Goal: Find contact information: Find contact information

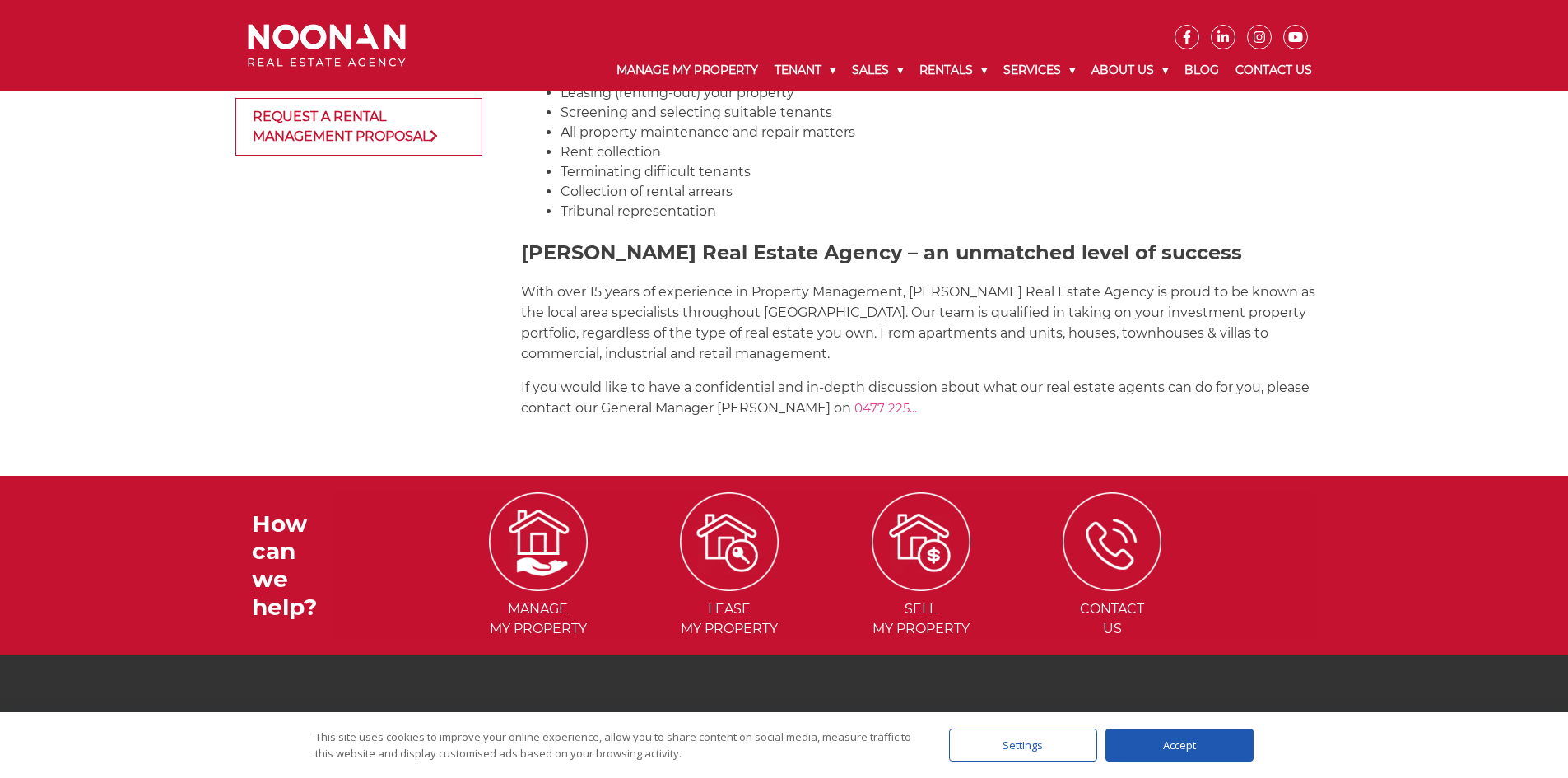
scroll to position [2237, 0]
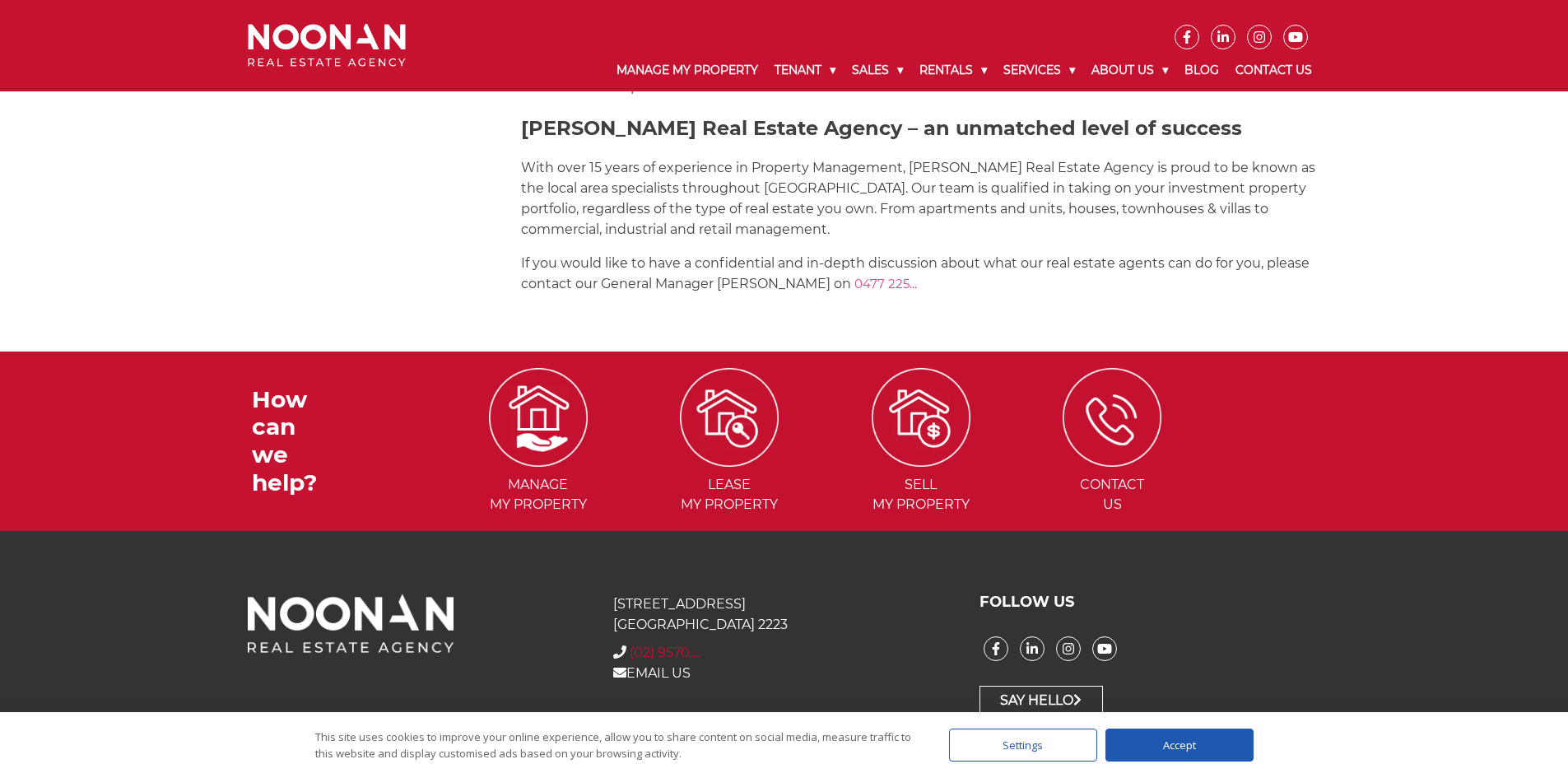
click at [683, 650] on span "(02) 9570...." at bounding box center [665, 652] width 70 height 15
click at [854, 284] on span "0477 225..." at bounding box center [885, 283] width 62 height 15
click at [914, 243] on h3 "With over 15 years of experience in Property Management, Noonan Real Estate Age…" at bounding box center [926, 225] width 811 height 136
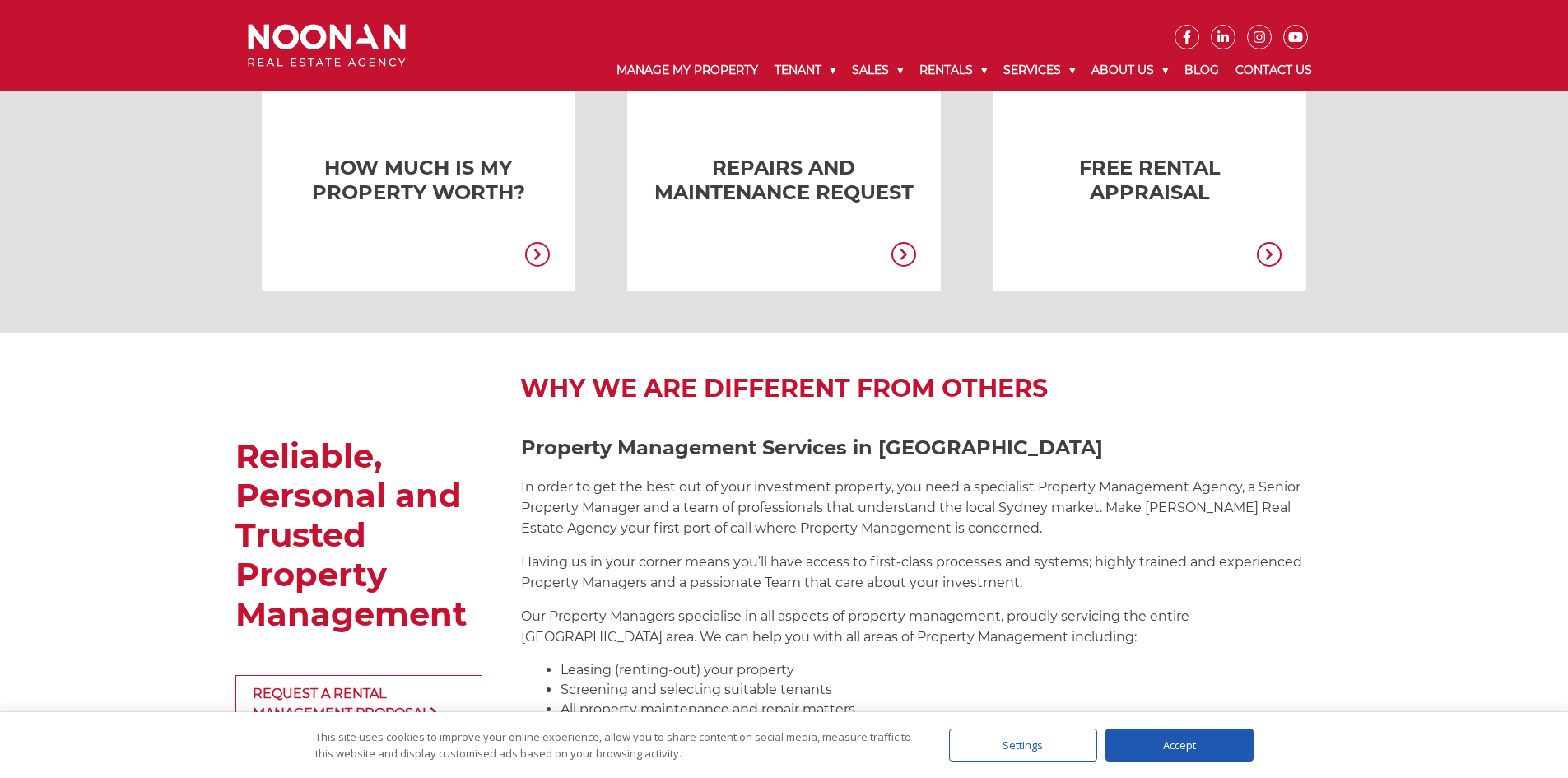
scroll to position [1331, 0]
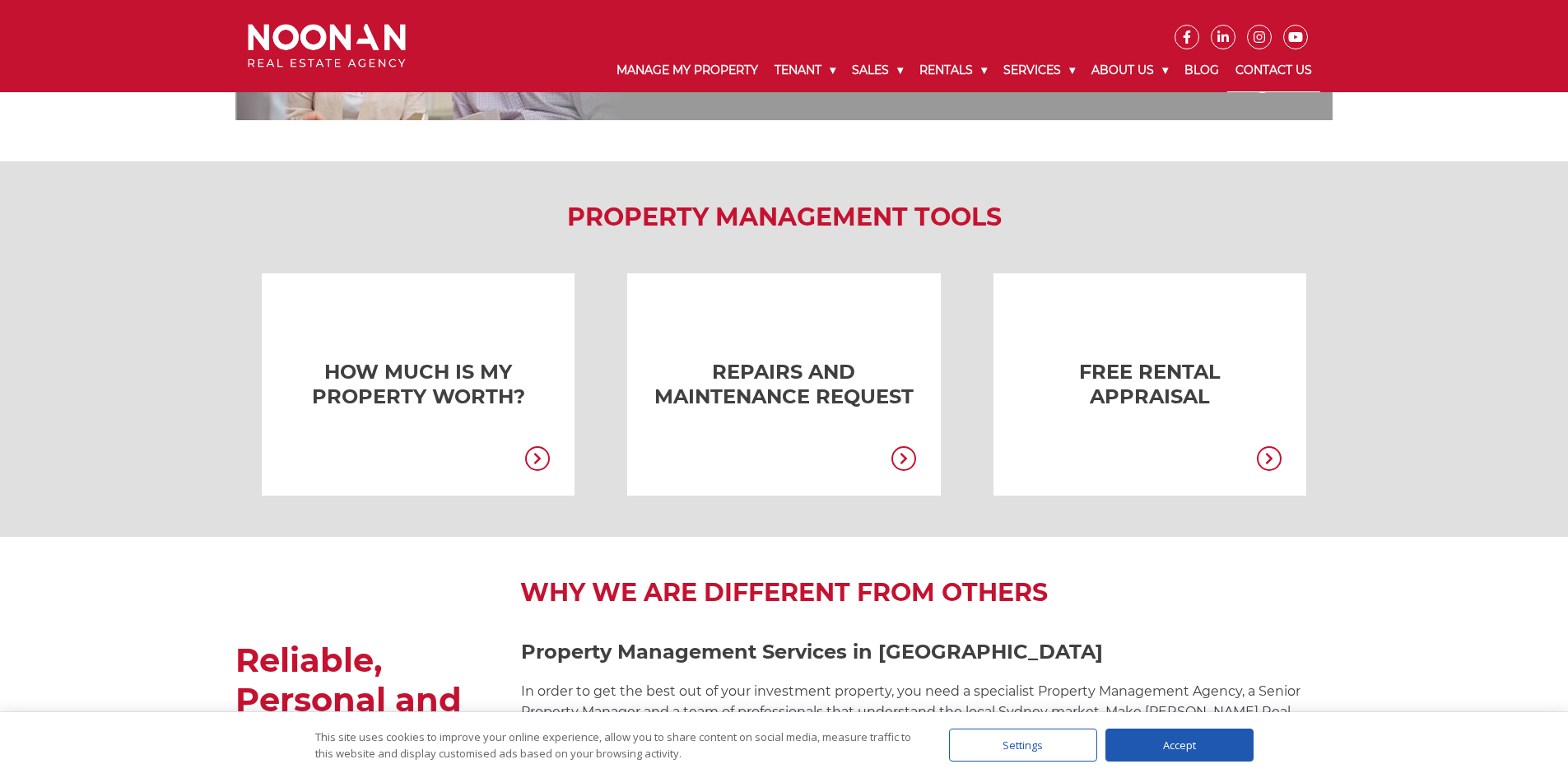
click at [1250, 66] on link "Contact Us" at bounding box center [1273, 70] width 93 height 42
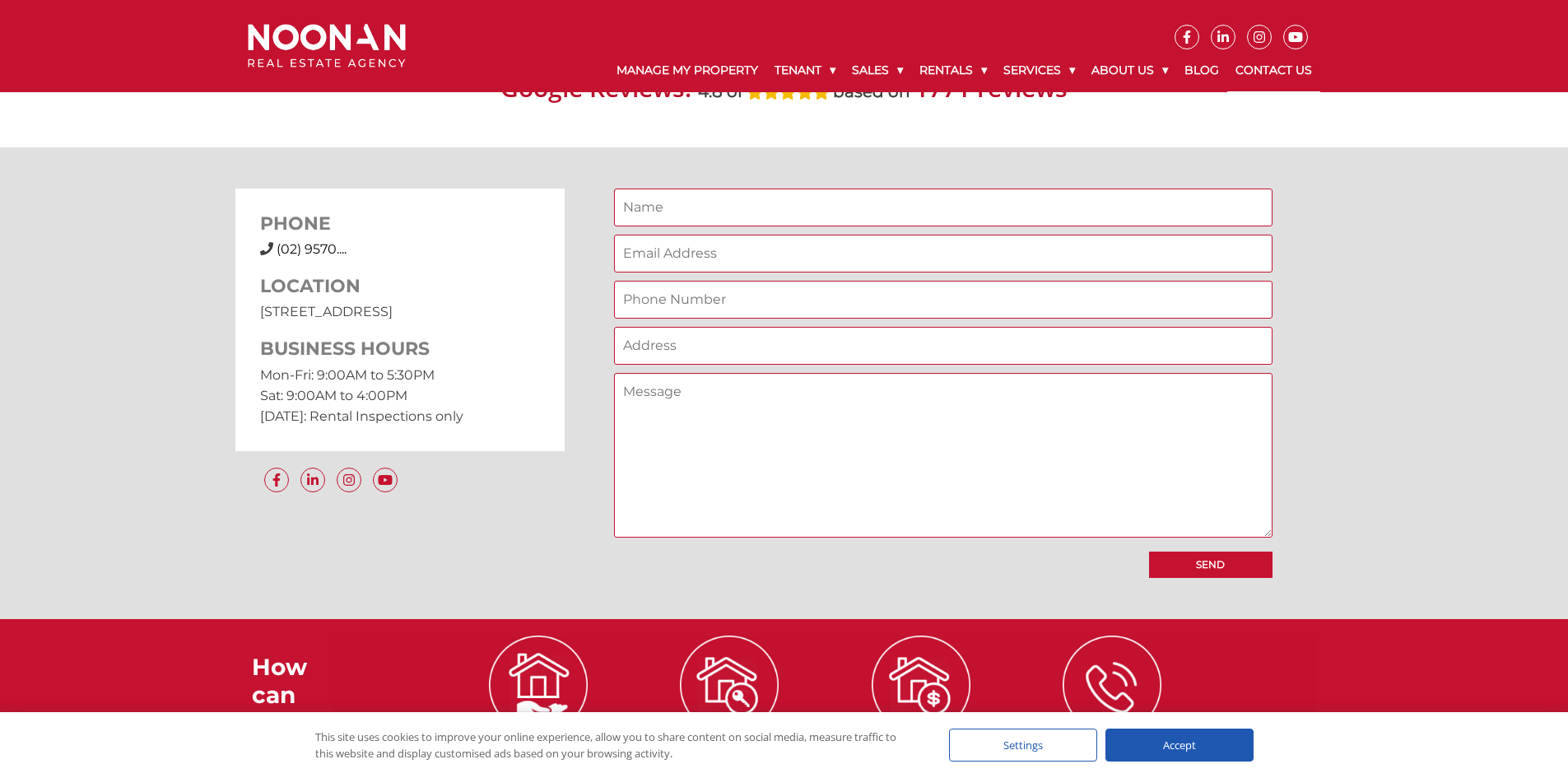
scroll to position [1235, 0]
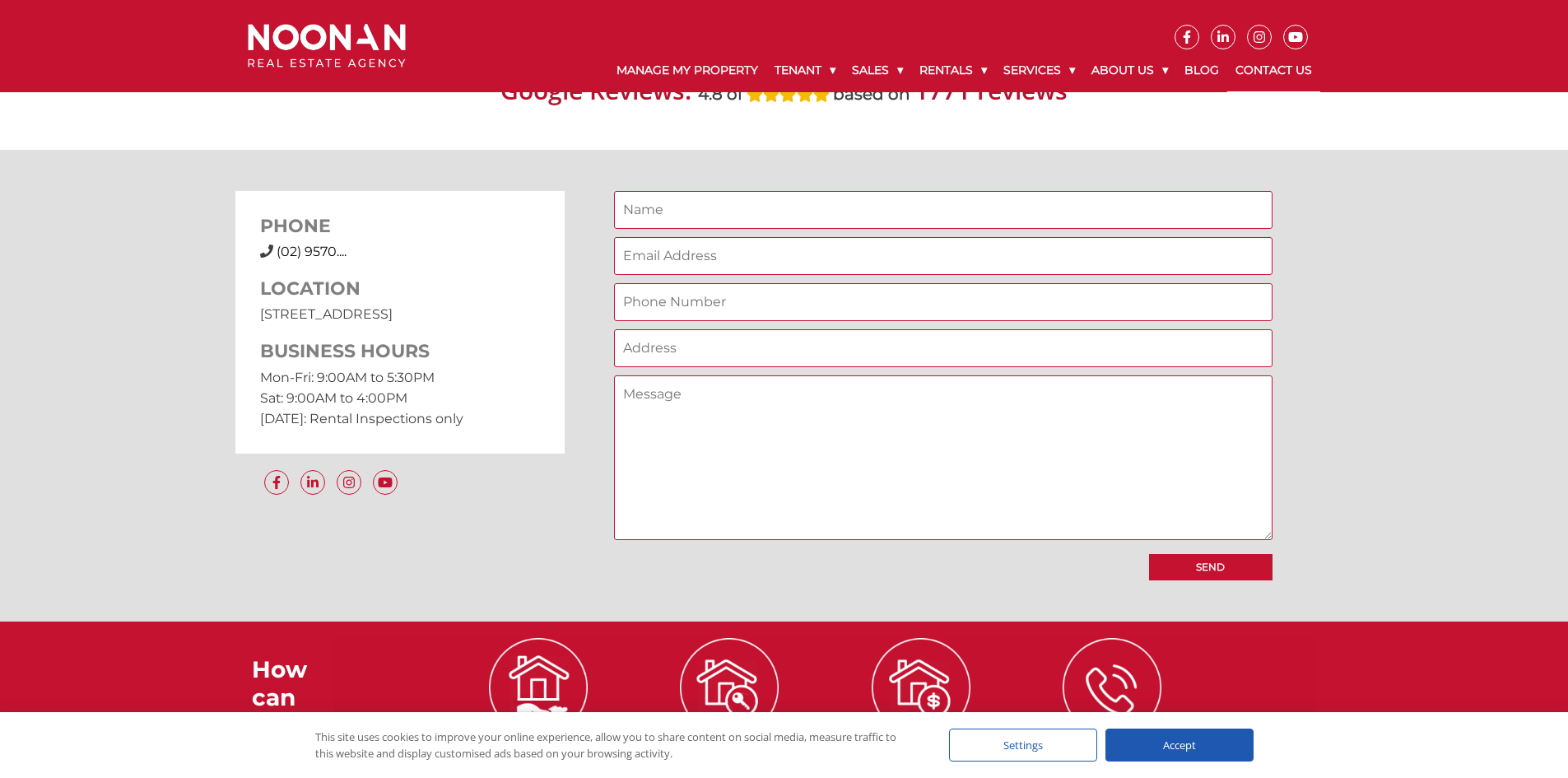
click at [311, 248] on span "(02) 9570...." at bounding box center [312, 251] width 70 height 15
click at [835, 446] on textarea "Contact form" at bounding box center [944, 458] width 659 height 164
click at [714, 409] on textarea "Contact form" at bounding box center [944, 458] width 659 height 164
